Goal: Task Accomplishment & Management: Use online tool/utility

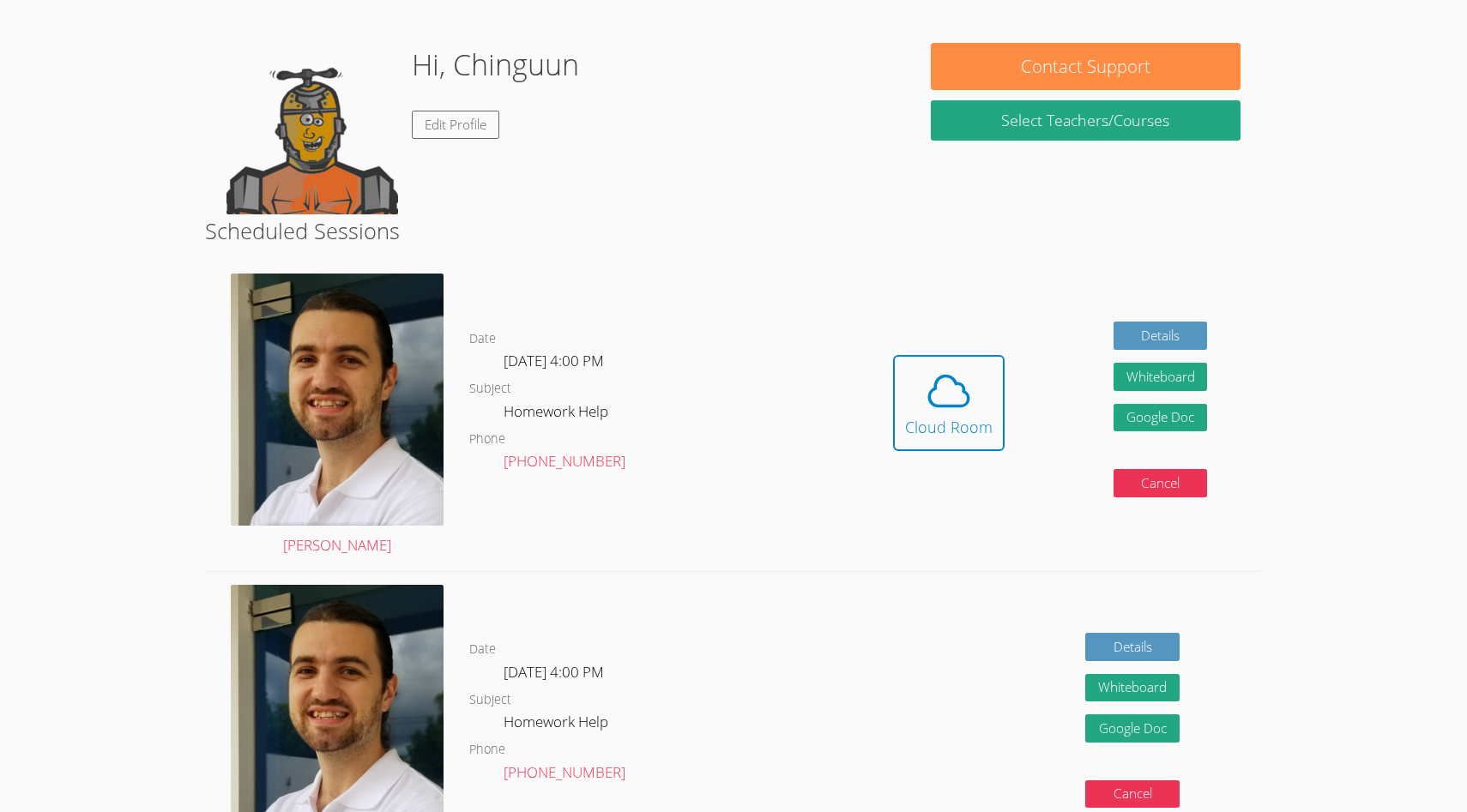
scroll to position [237, 0]
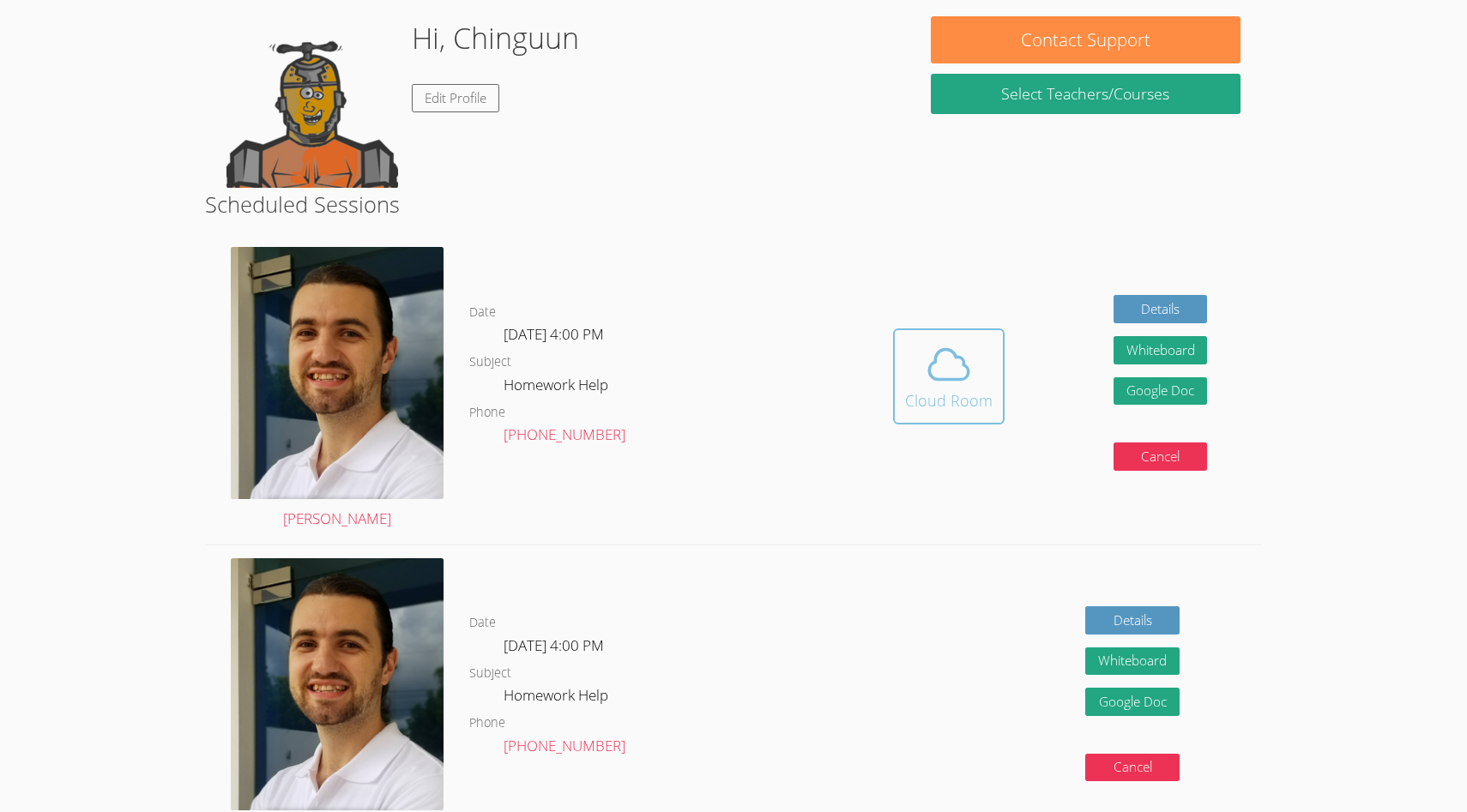
click at [938, 388] on div "Cloud Room" at bounding box center [949, 400] width 88 height 24
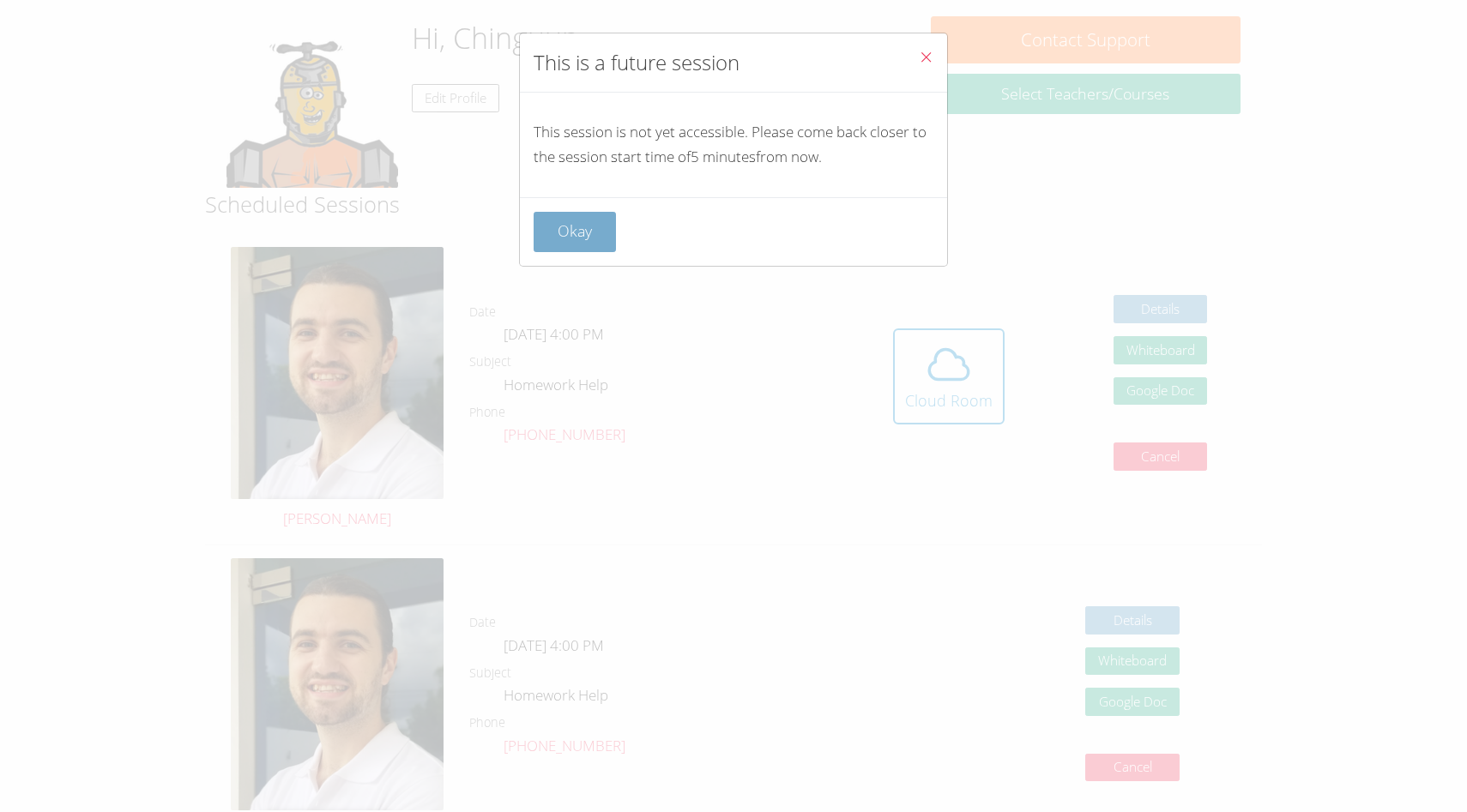
click at [590, 227] on button "Okay" at bounding box center [575, 232] width 83 height 40
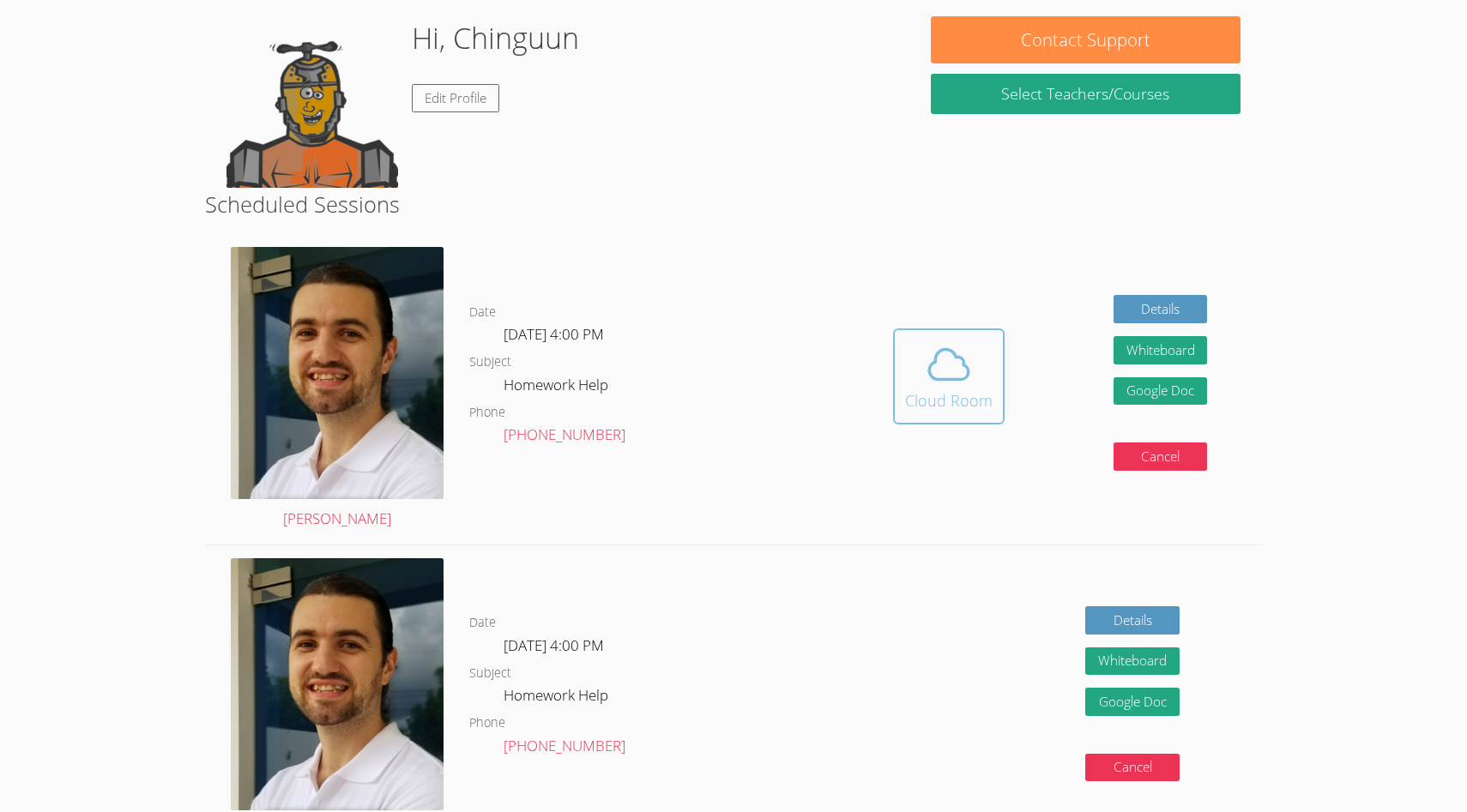
click at [979, 379] on span at bounding box center [949, 364] width 88 height 48
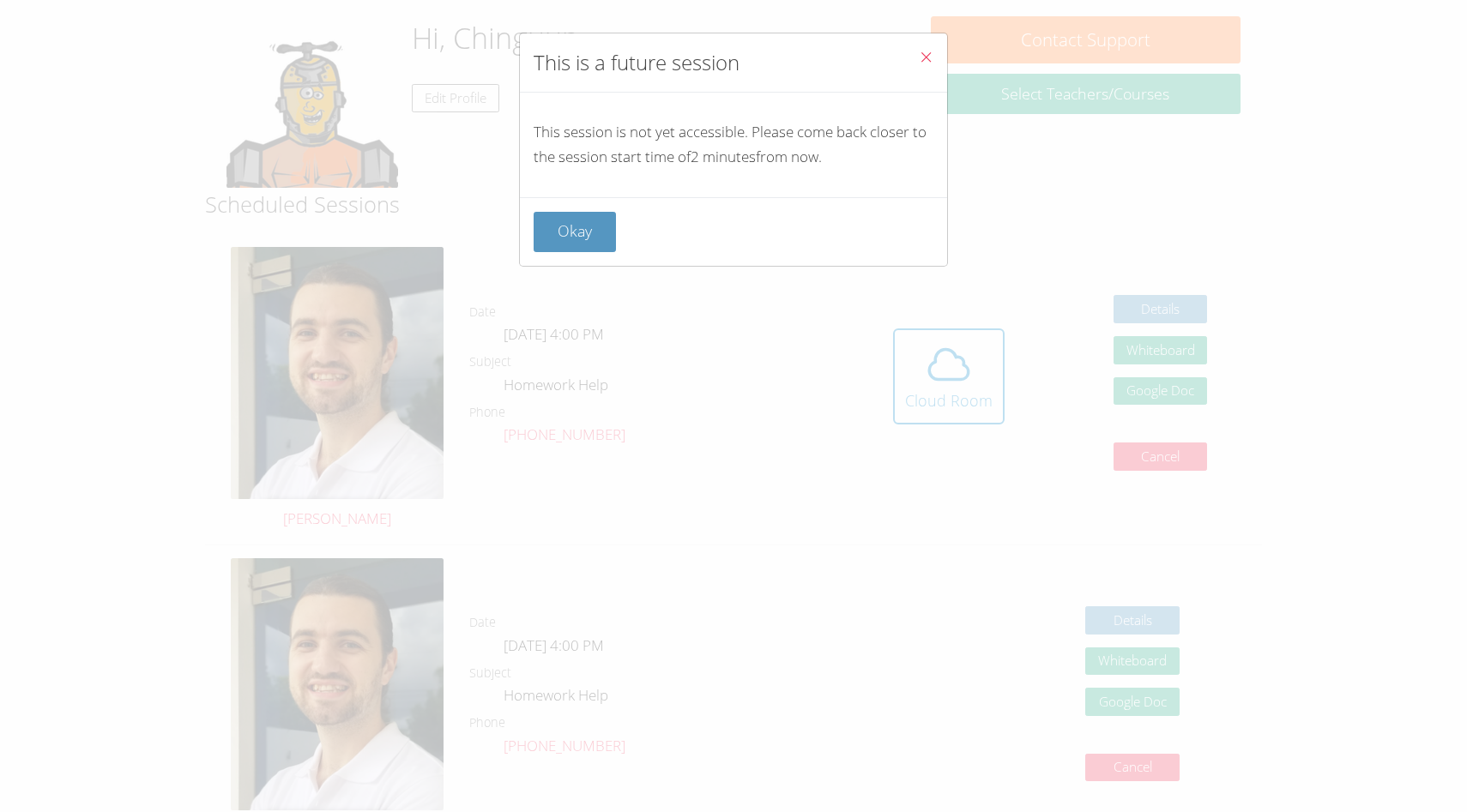
click at [928, 54] on icon "Close" at bounding box center [926, 57] width 15 height 15
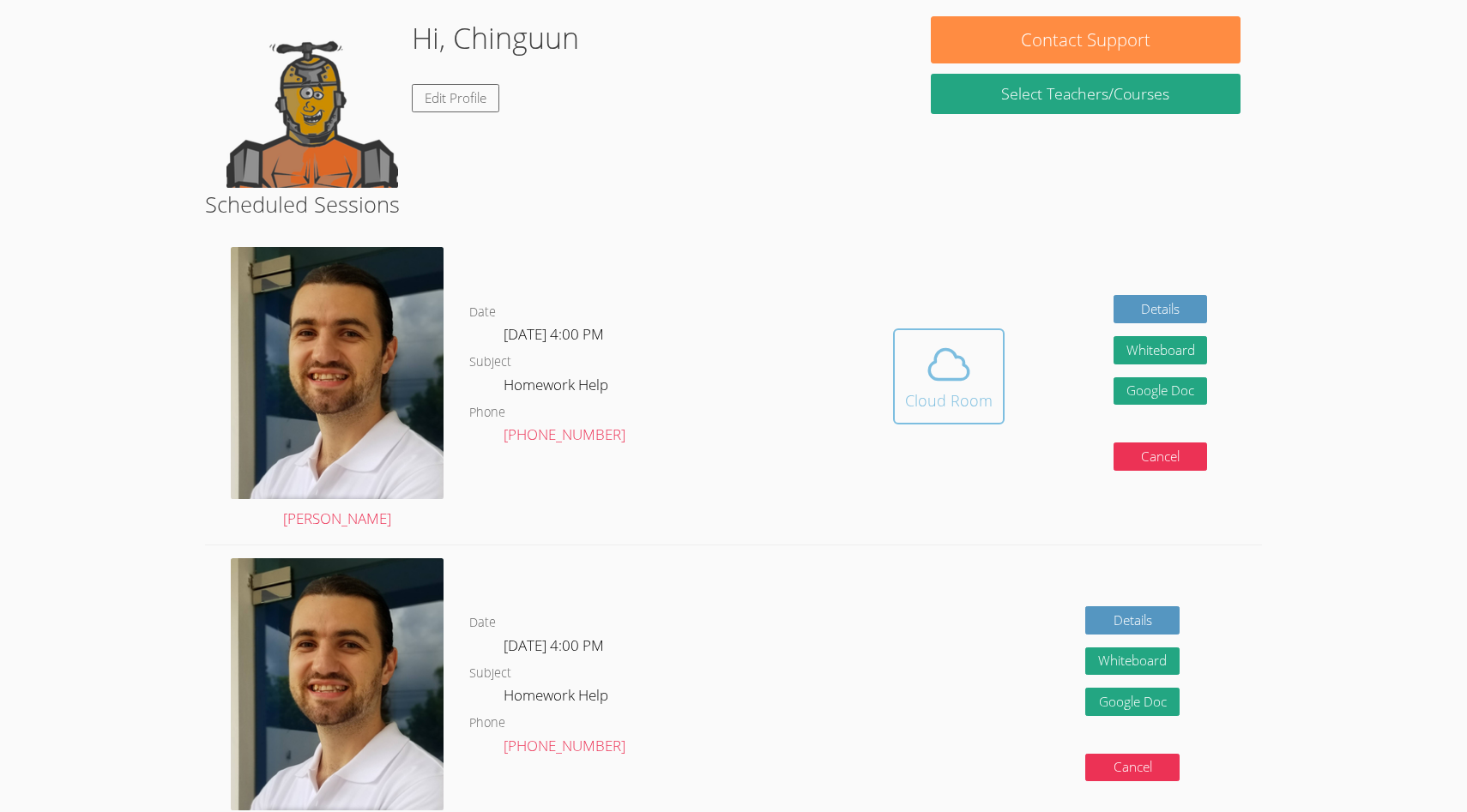
click at [952, 372] on icon at bounding box center [948, 364] width 48 height 48
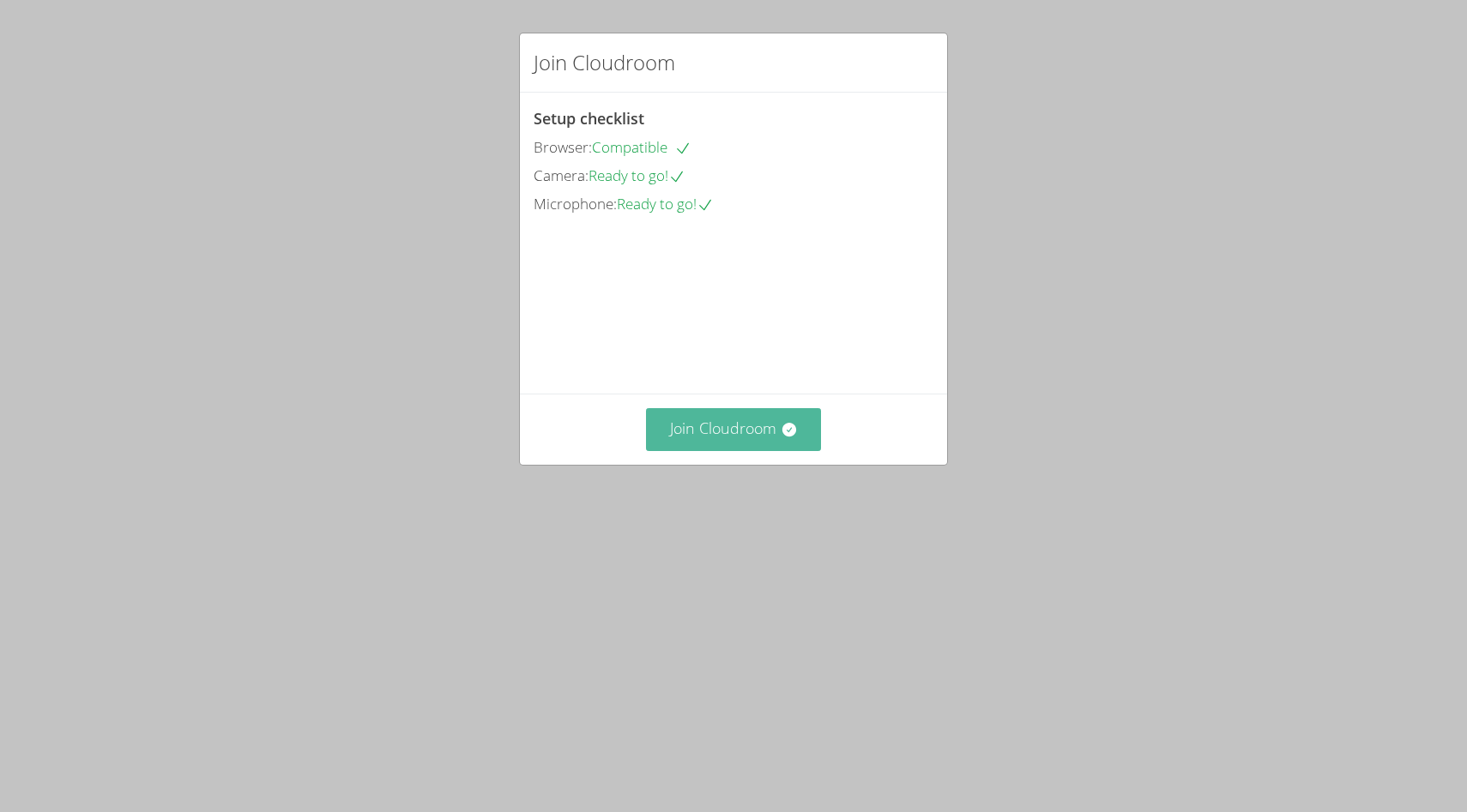
click at [757, 450] on button "Join Cloudroom" at bounding box center [734, 430] width 176 height 42
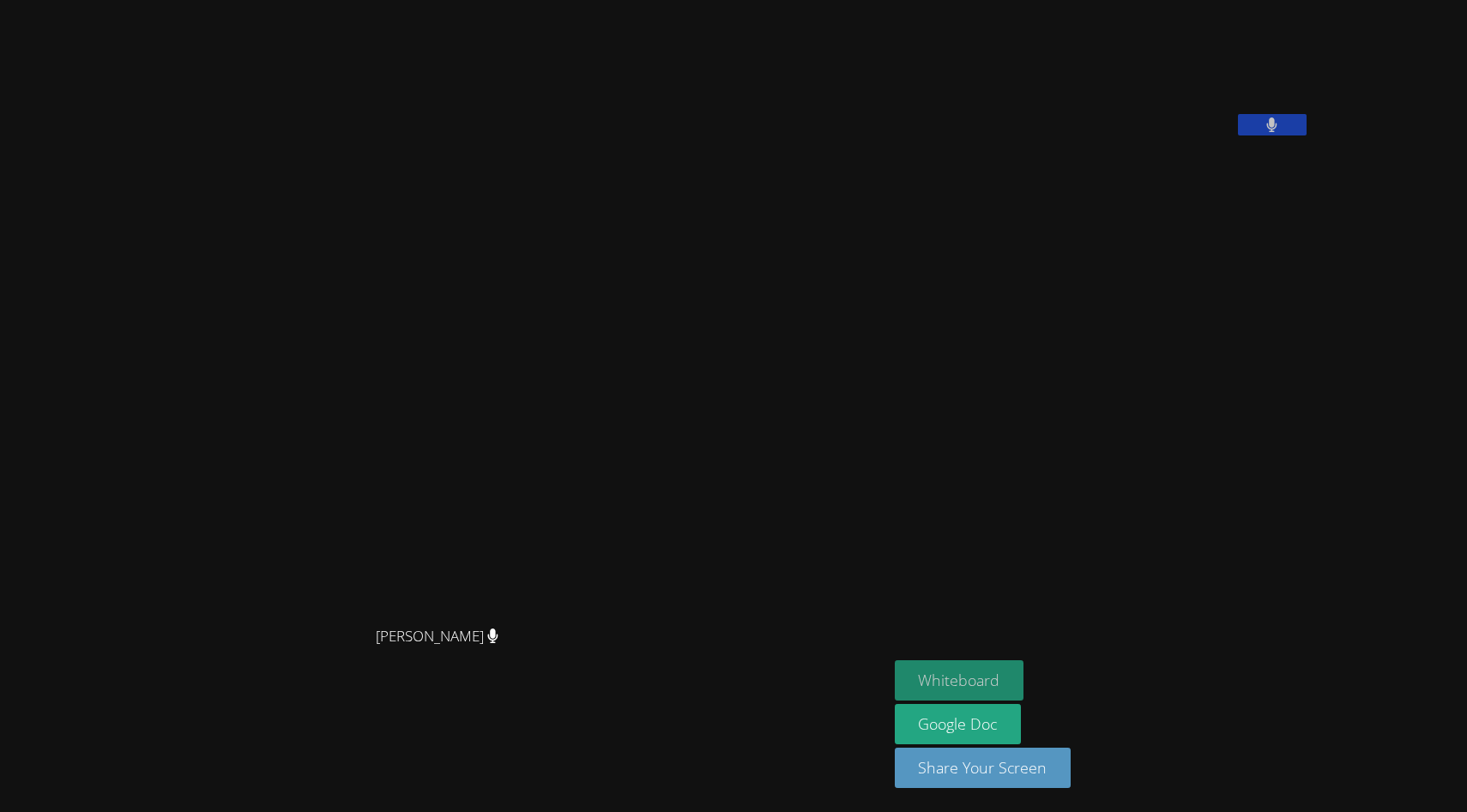
click at [996, 672] on button "Whiteboard" at bounding box center [959, 681] width 129 height 40
